Goal: Task Accomplishment & Management: Manage account settings

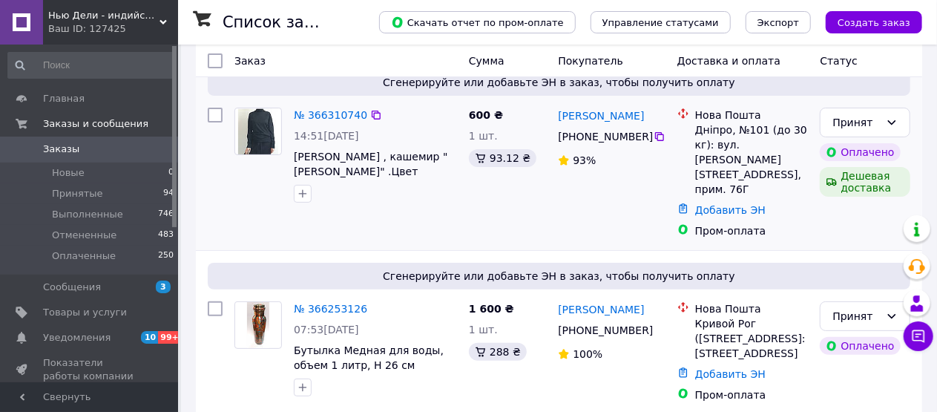
scroll to position [222, 0]
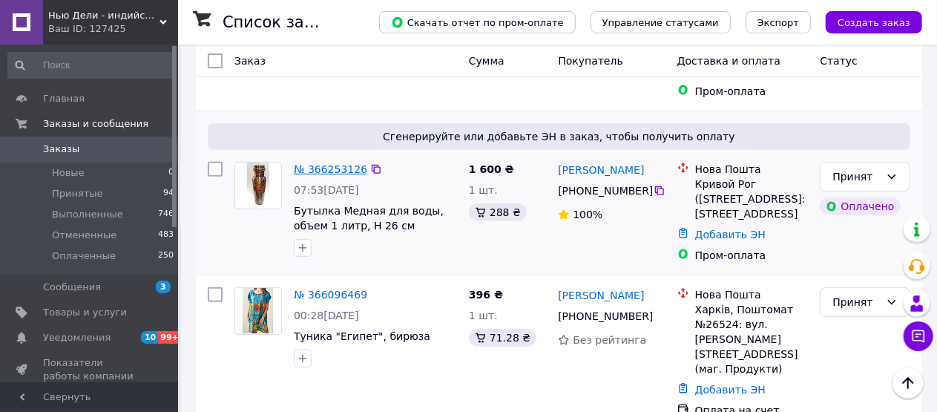
click at [343, 163] on link "№ 366253126" at bounding box center [330, 169] width 73 height 12
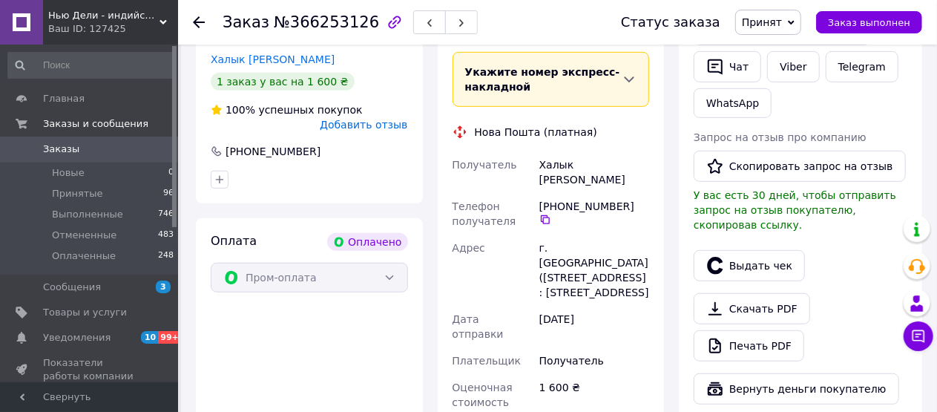
scroll to position [371, 0]
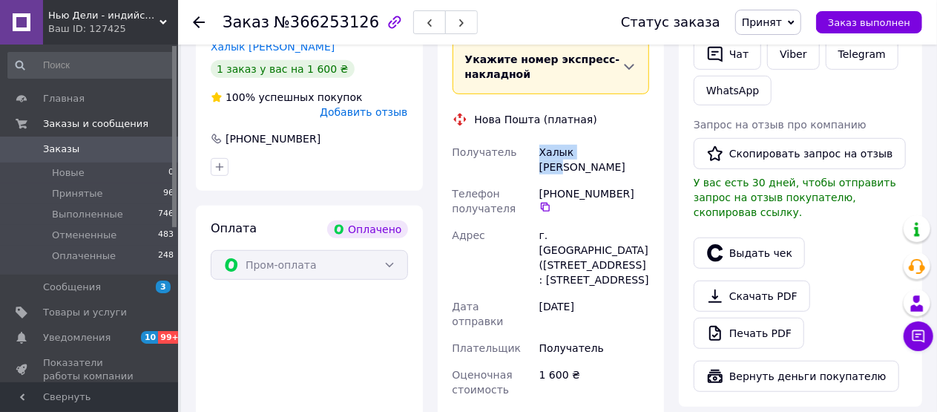
drag, startPoint x: 539, startPoint y: 153, endPoint x: 627, endPoint y: 146, distance: 88.6
click at [627, 146] on div "Халык [PERSON_NAME]" at bounding box center [594, 160] width 116 height 42
copy div "Халык [PERSON_NAME]"
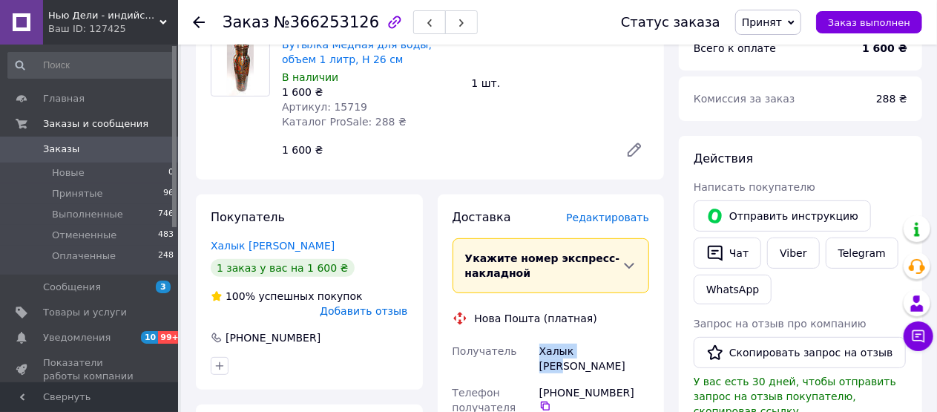
scroll to position [297, 0]
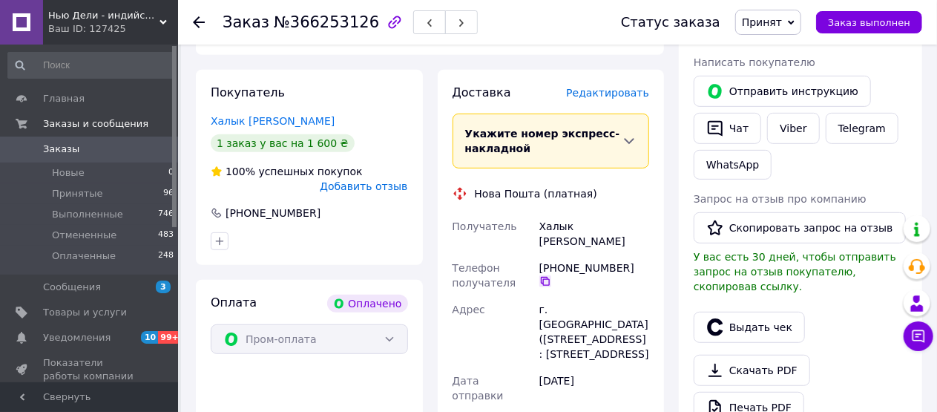
click at [549, 277] on icon at bounding box center [545, 281] width 9 height 9
drag, startPoint x: 536, startPoint y: 297, endPoint x: 630, endPoint y: 366, distance: 116.7
click at [630, 366] on div "г. [GEOGRAPHIC_DATA] ([STREET_ADDRESS]: [STREET_ADDRESS]" at bounding box center [594, 331] width 116 height 71
copy div "г. [GEOGRAPHIC_DATA] ([STREET_ADDRESS]: [STREET_ADDRESS]"
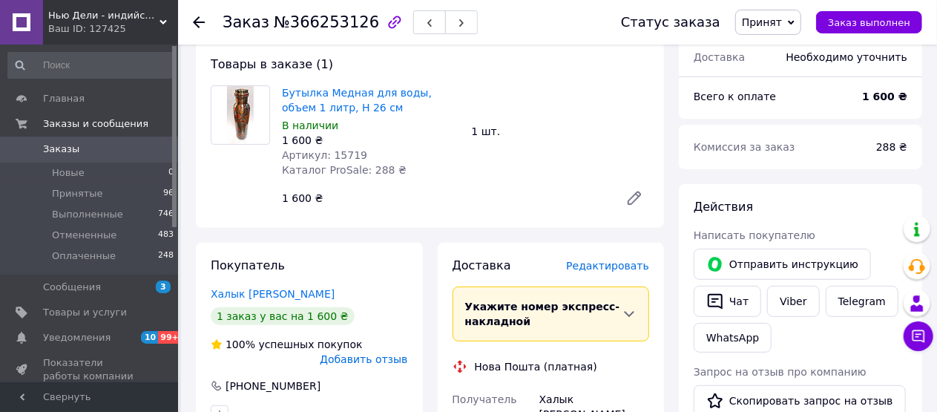
scroll to position [0, 0]
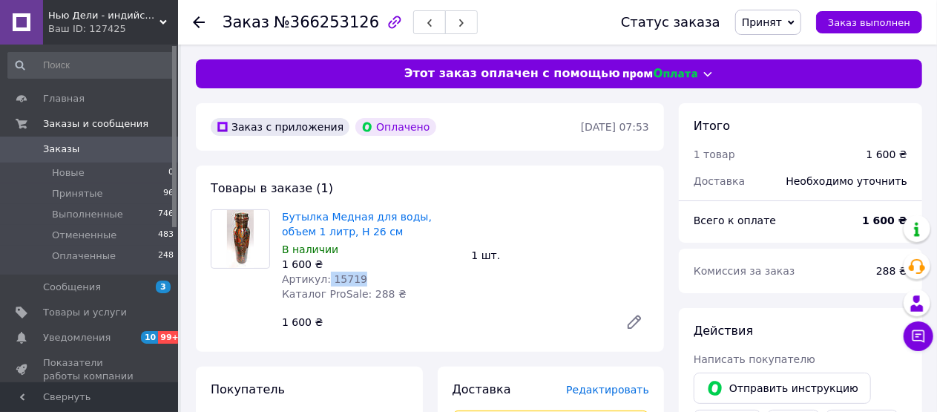
drag, startPoint x: 323, startPoint y: 278, endPoint x: 366, endPoint y: 283, distance: 43.2
click at [366, 283] on div "Артикул: 15719" at bounding box center [371, 278] width 178 height 15
copy span "15719"
click at [56, 141] on link "Заказы 0" at bounding box center [91, 148] width 182 height 25
